Goal: Check status

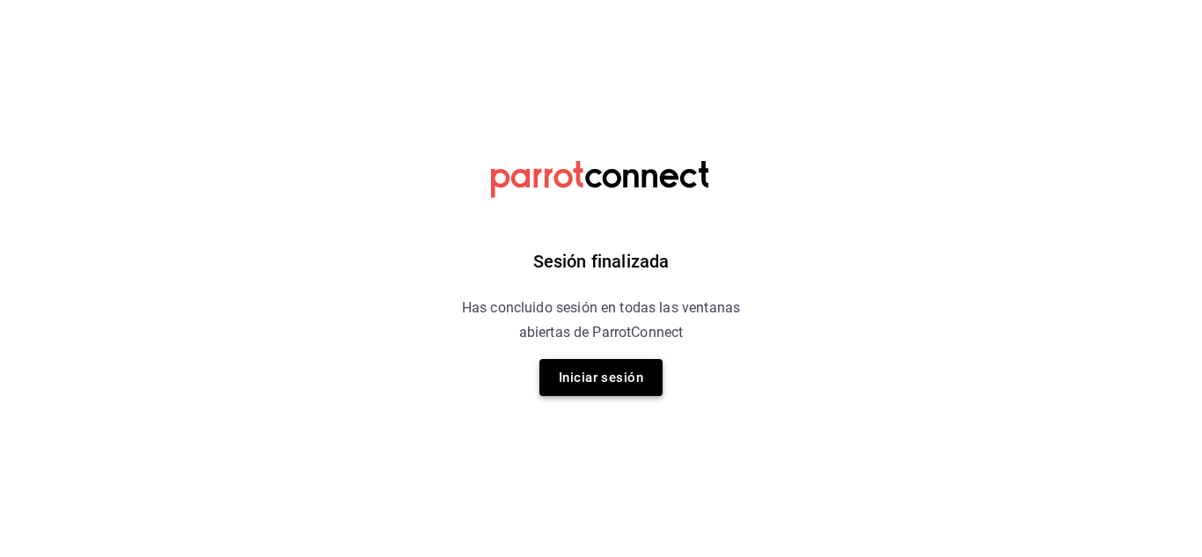
click at [587, 375] on button "Iniciar sesión" at bounding box center [600, 377] width 123 height 37
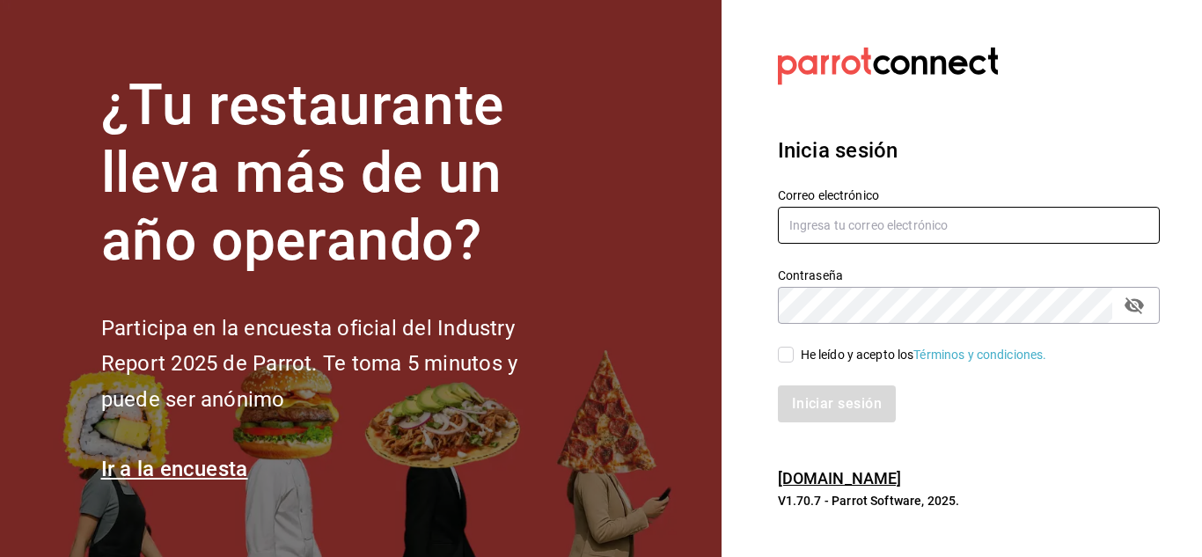
type input "gerencia@dominioncondesa.com"
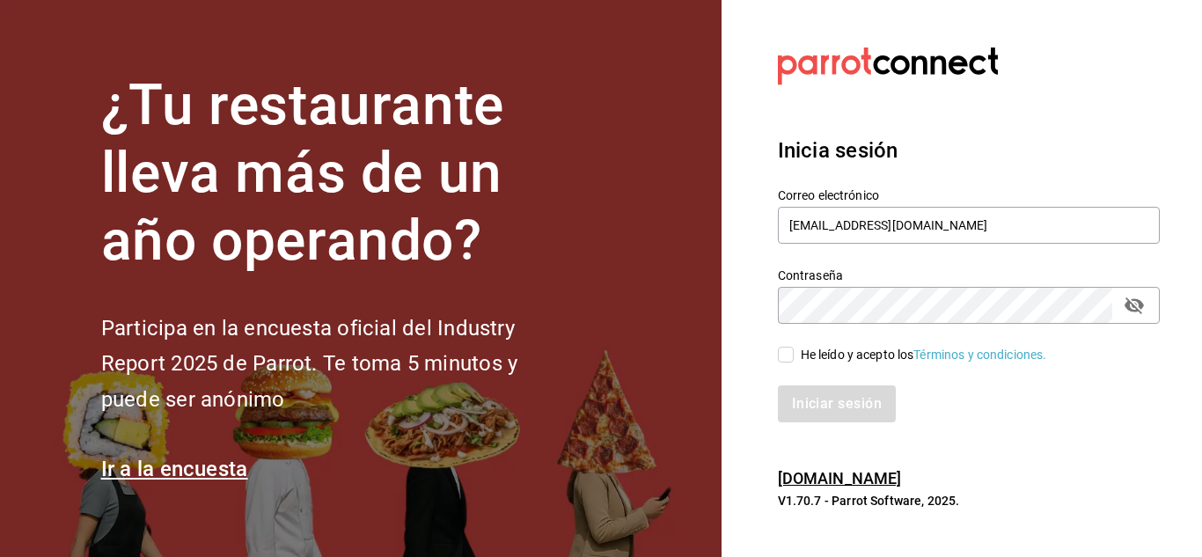
drag, startPoint x: 792, startPoint y: 354, endPoint x: 802, endPoint y: 375, distance: 23.6
click at [791, 355] on input "He leído y acepto los Términos y condiciones." at bounding box center [786, 355] width 16 height 16
checkbox input "true"
click at [825, 408] on button "Iniciar sesión" at bounding box center [838, 403] width 120 height 37
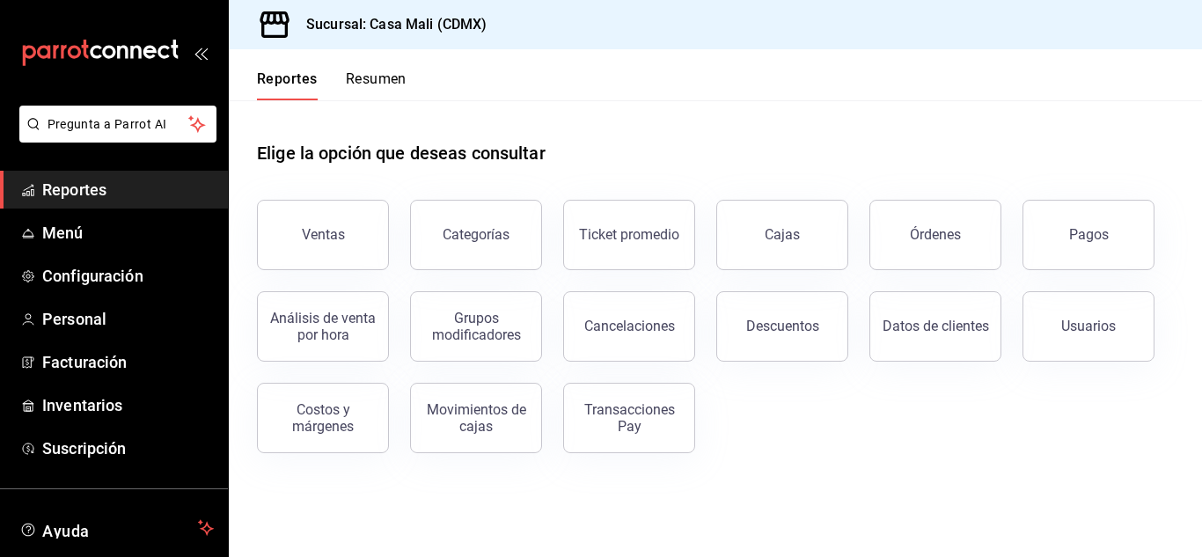
click at [244, 355] on div "Análisis de venta por hora" at bounding box center [312, 316] width 153 height 92
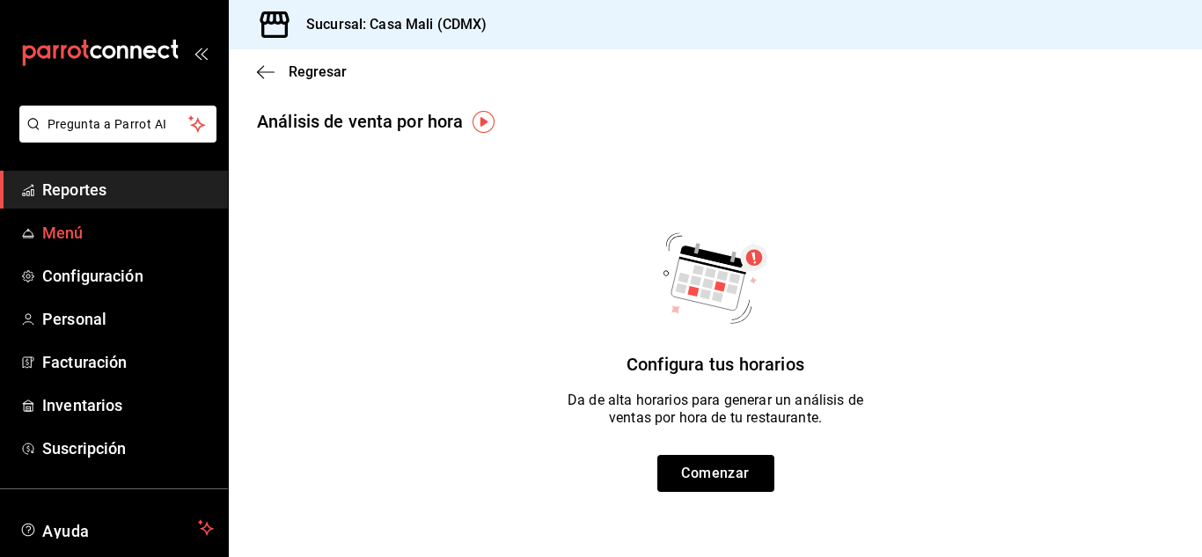
drag, startPoint x: 74, startPoint y: 190, endPoint x: 182, endPoint y: 238, distance: 118.5
click at [74, 189] on span "Reportes" at bounding box center [128, 190] width 172 height 24
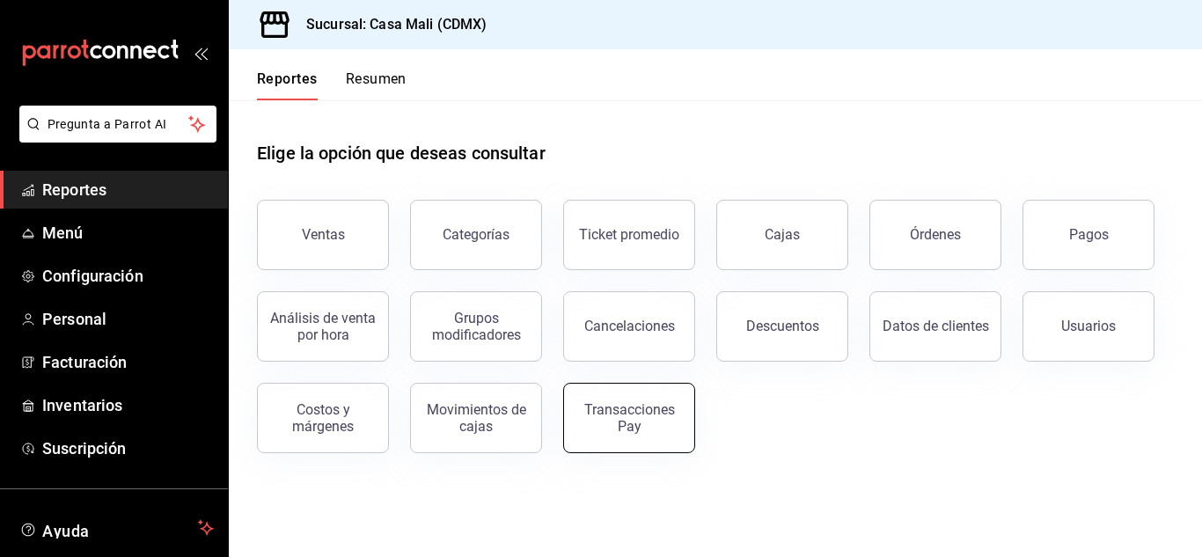
click at [627, 427] on div "Transacciones Pay" at bounding box center [629, 417] width 109 height 33
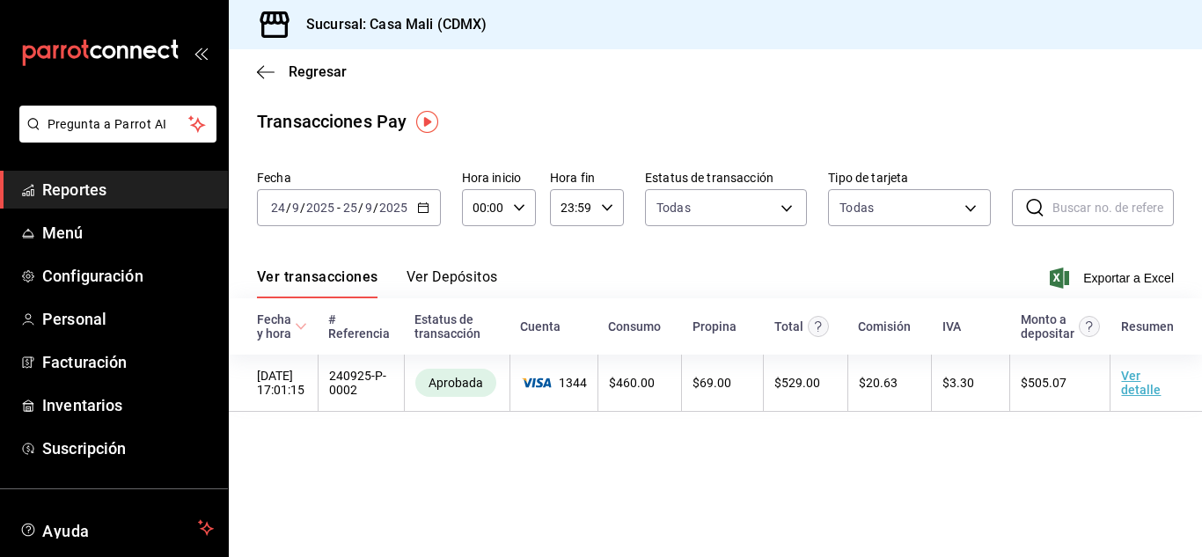
drag, startPoint x: 470, startPoint y: 272, endPoint x: 481, endPoint y: 266, distance: 13.0
click at [469, 272] on button "Ver Depósitos" at bounding box center [452, 283] width 92 height 30
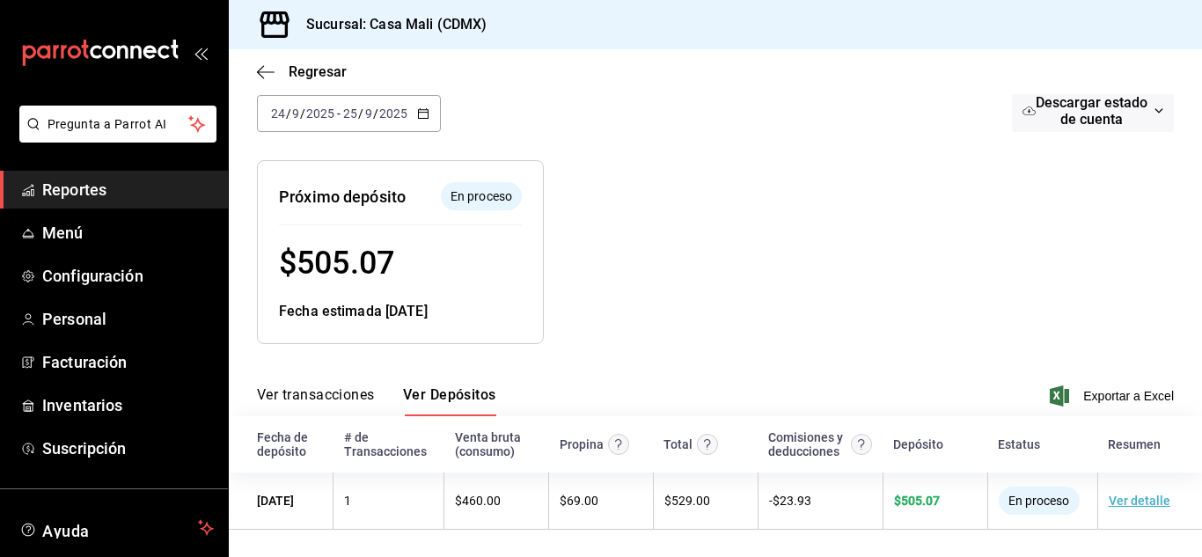
scroll to position [134, 0]
